Goal: Task Accomplishment & Management: Manage account settings

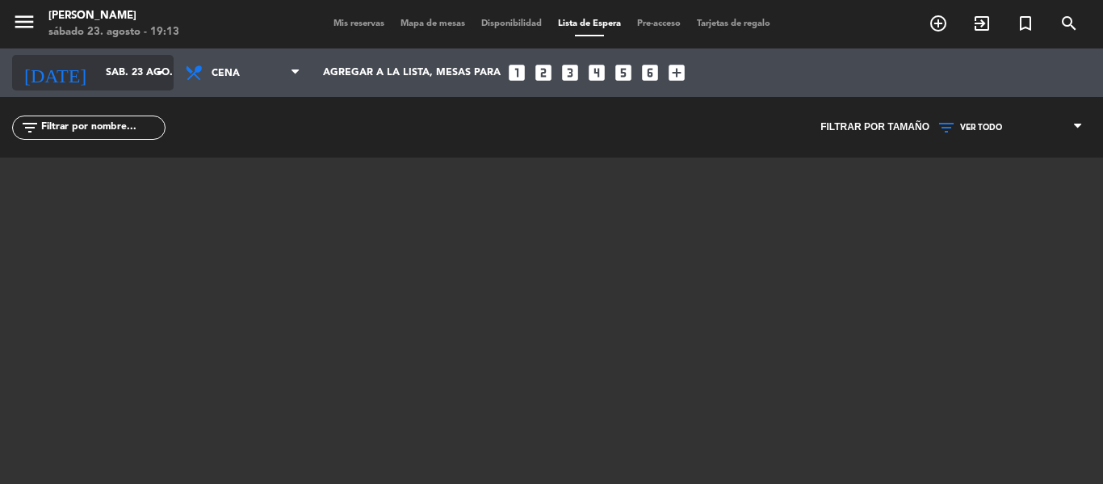
drag, startPoint x: 250, startPoint y: 84, endPoint x: 145, endPoint y: 85, distance: 104.9
click at [182, 85] on span "Cena" at bounding box center [243, 73] width 132 height 36
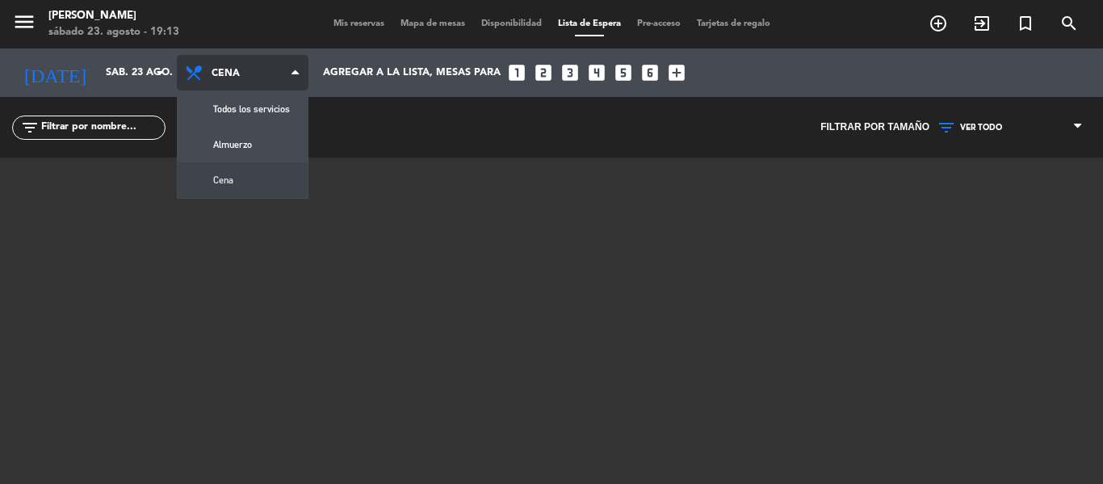
click at [283, 189] on div "menu [PERSON_NAME][DATE] 23. agosto - 19:13 Mis reservas Mapa de mesas Disponib…" at bounding box center [551, 242] width 1103 height 484
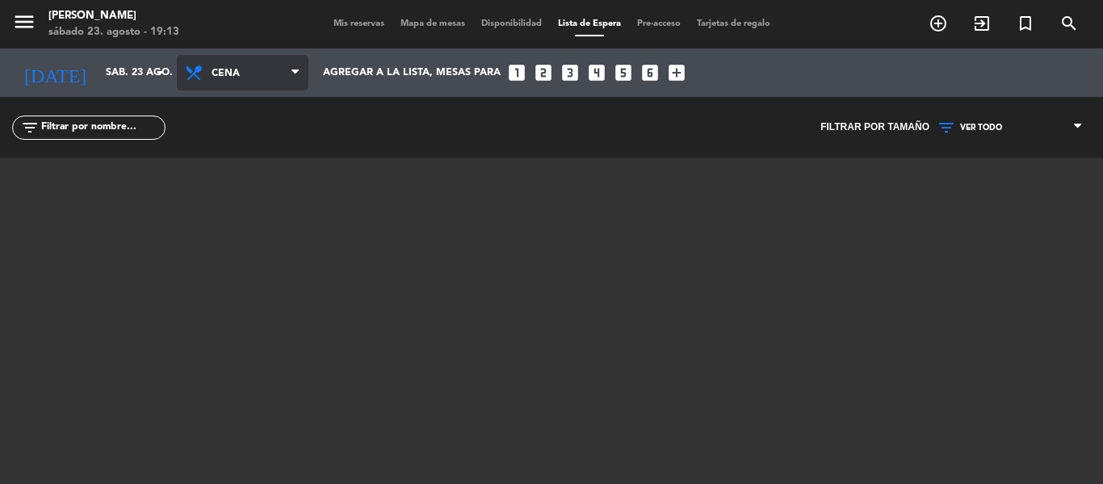
click at [231, 67] on span "Cena" at bounding box center [249, 73] width 77 height 31
click at [331, 21] on span "Mis reservas" at bounding box center [358, 23] width 67 height 9
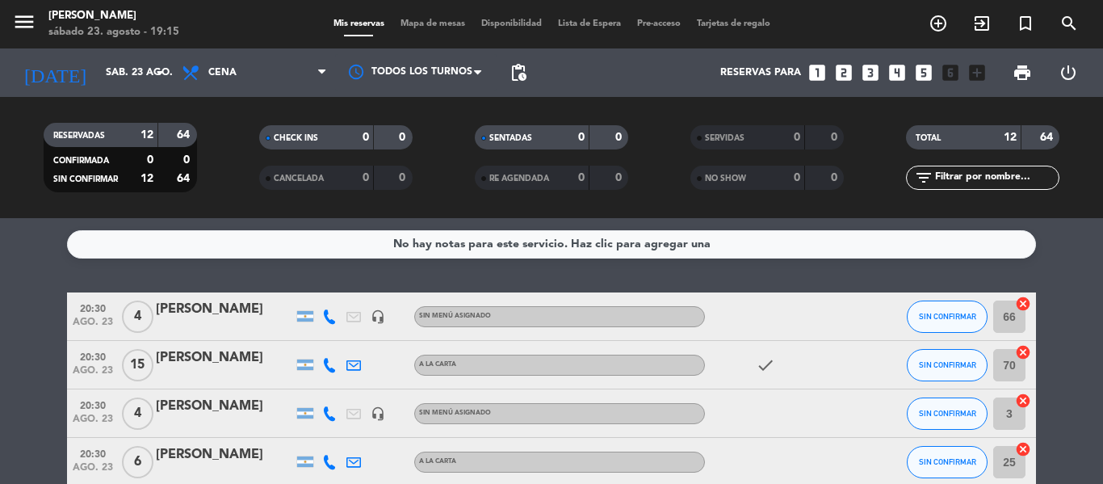
click at [1011, 325] on input "66" at bounding box center [1009, 316] width 32 height 32
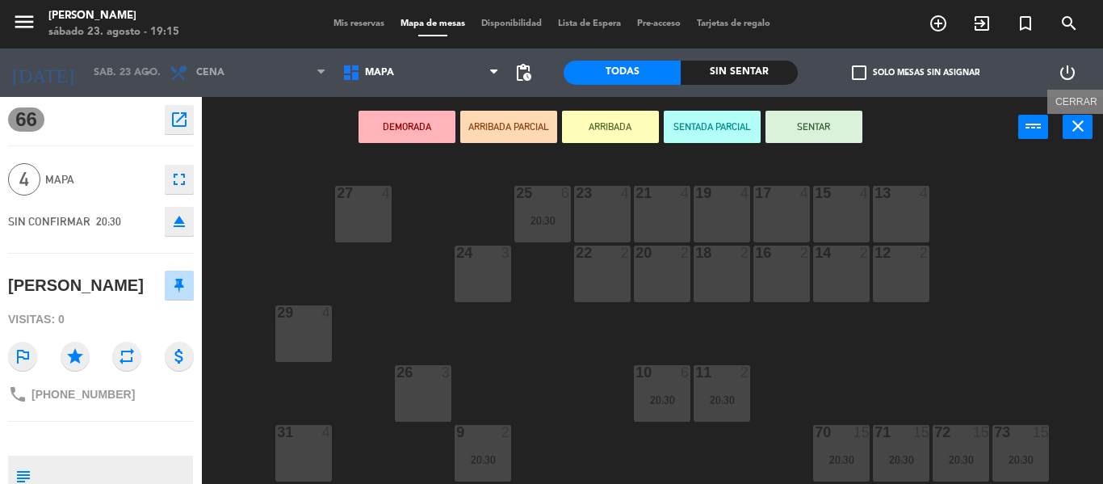
click at [1085, 134] on icon "close" at bounding box center [1077, 125] width 19 height 19
